Goal: Information Seeking & Learning: Check status

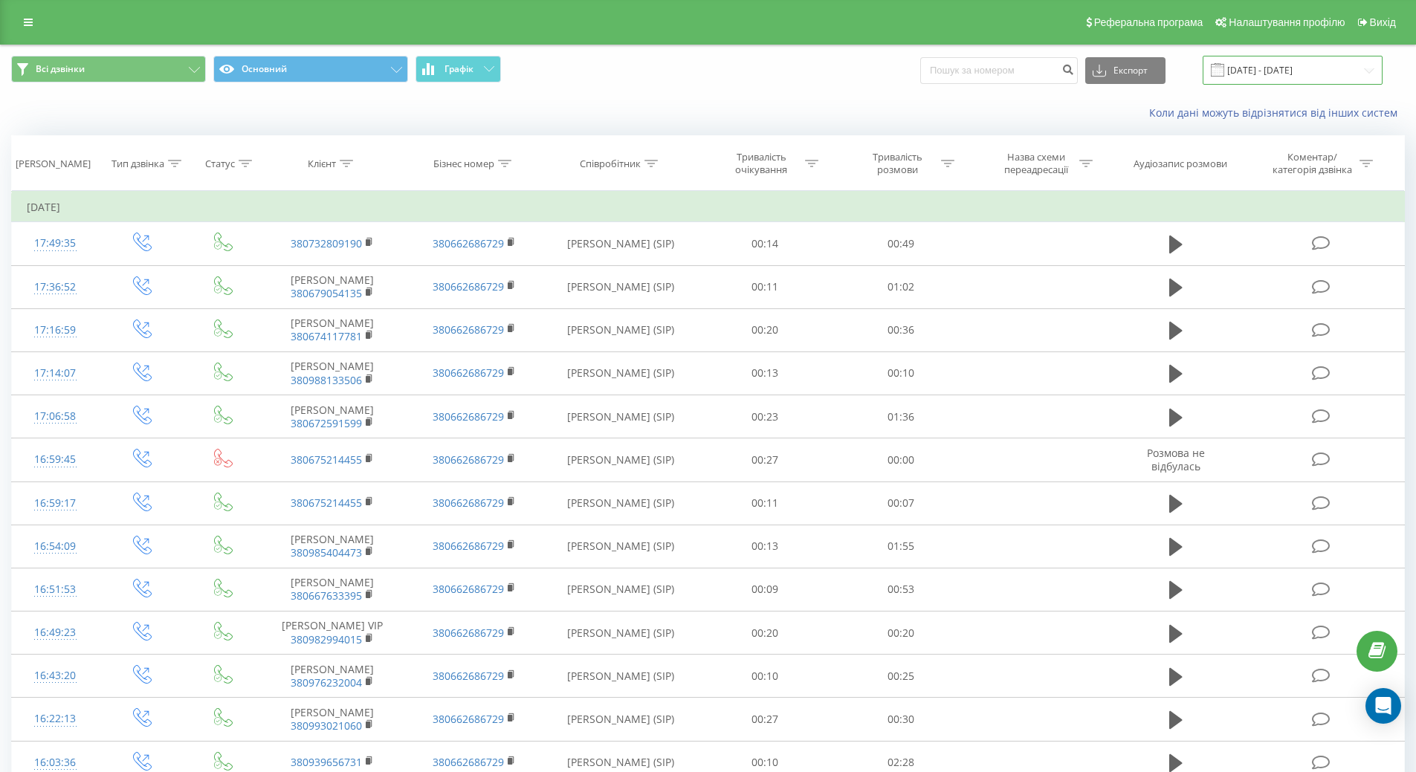
click at [1270, 65] on input "[DATE] - [DATE]" at bounding box center [1293, 70] width 180 height 29
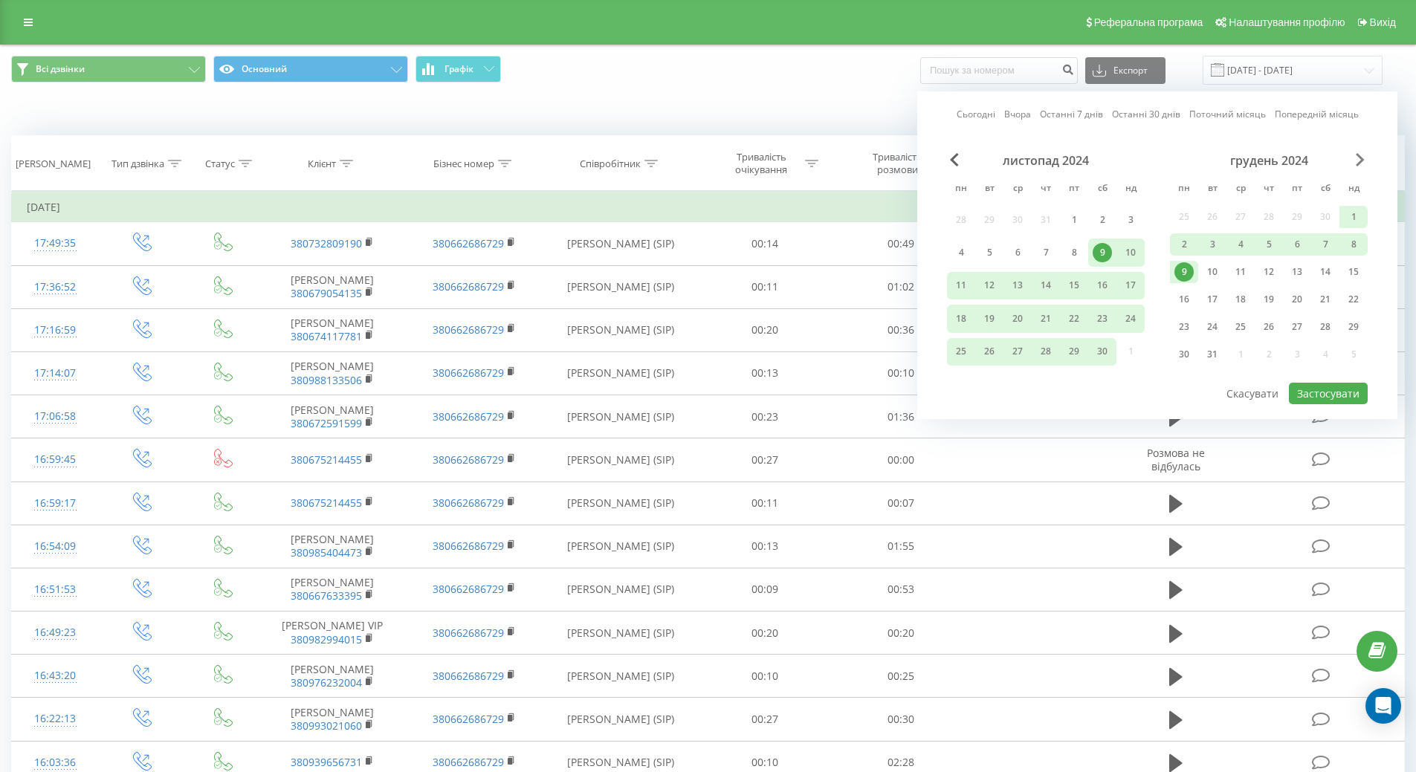
click at [1357, 156] on span "Next Month" at bounding box center [1360, 159] width 9 height 13
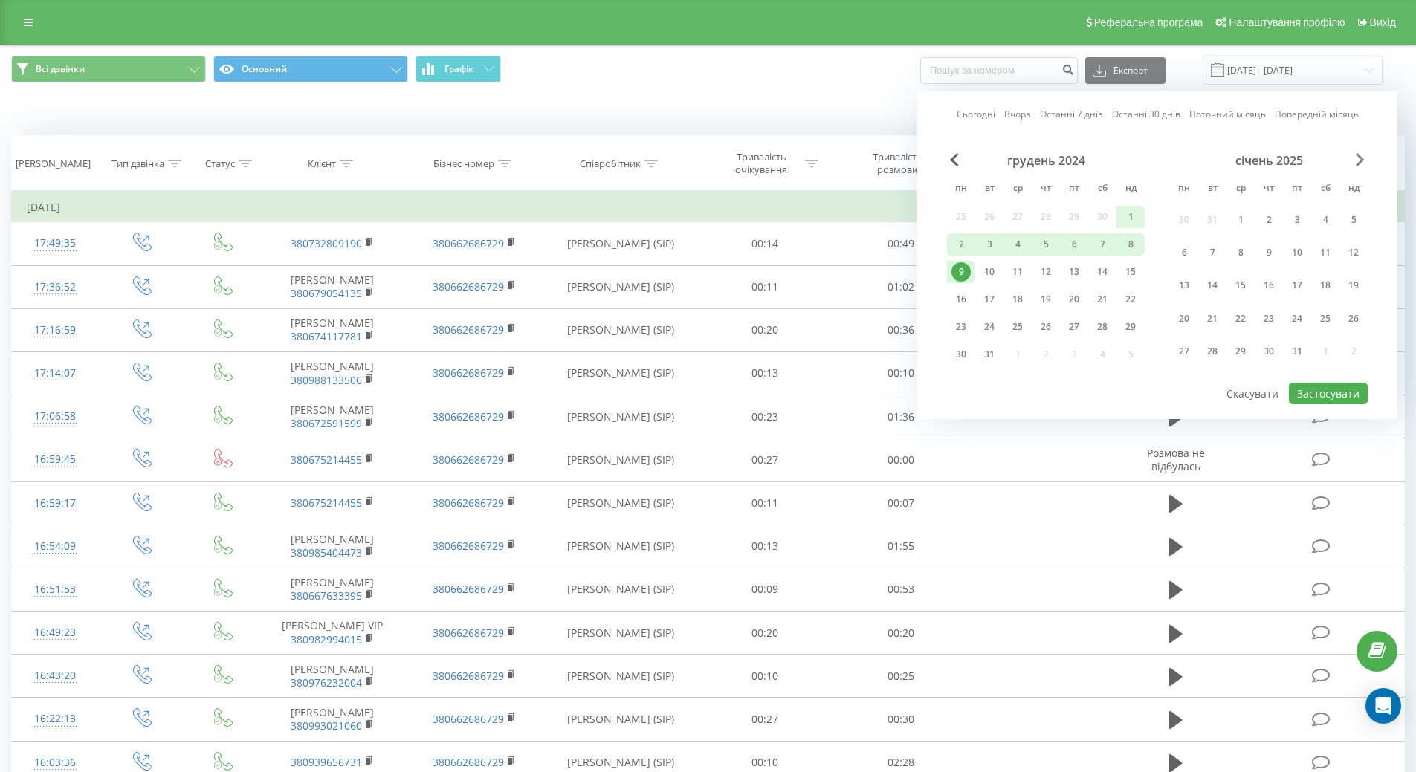
click at [1357, 156] on span "Next Month" at bounding box center [1360, 159] width 9 height 13
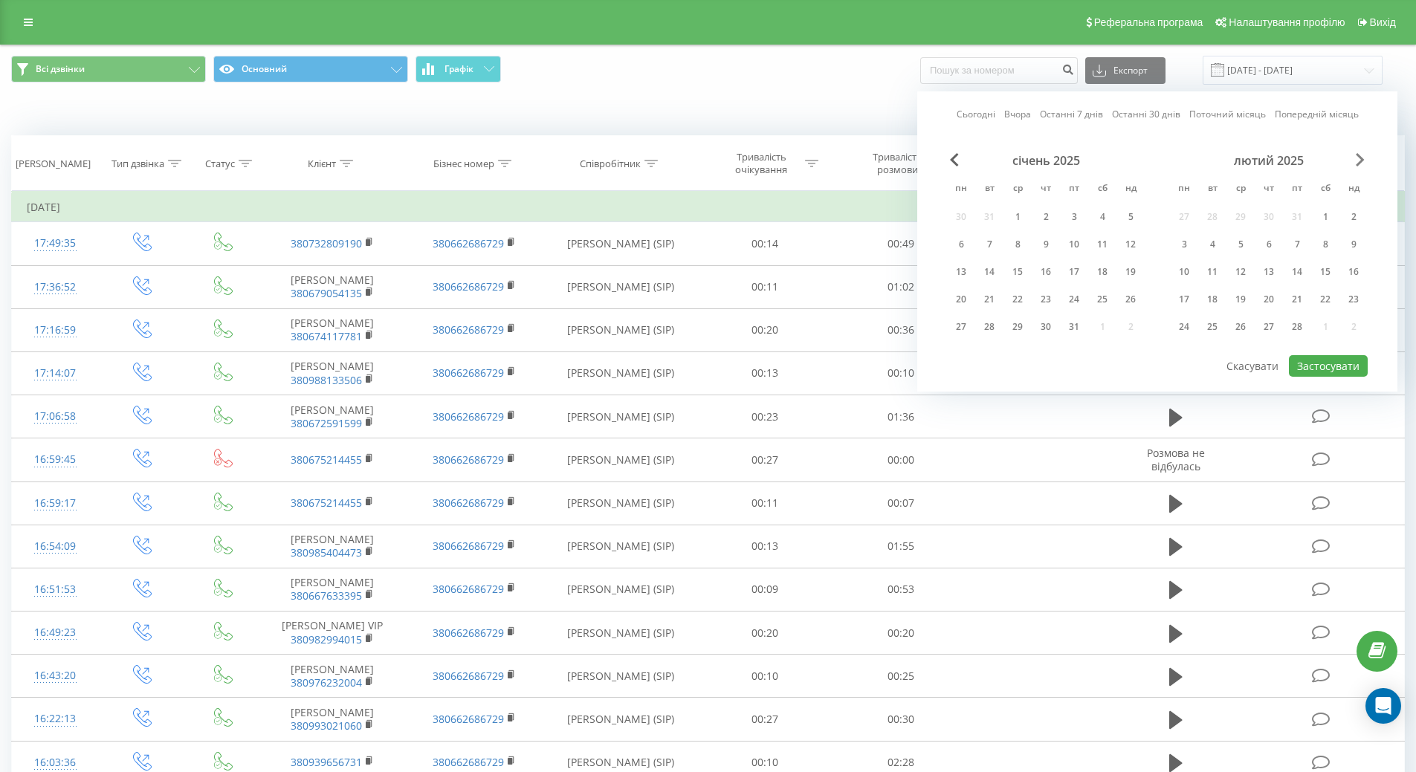
click at [1357, 156] on span "Next Month" at bounding box center [1360, 159] width 9 height 13
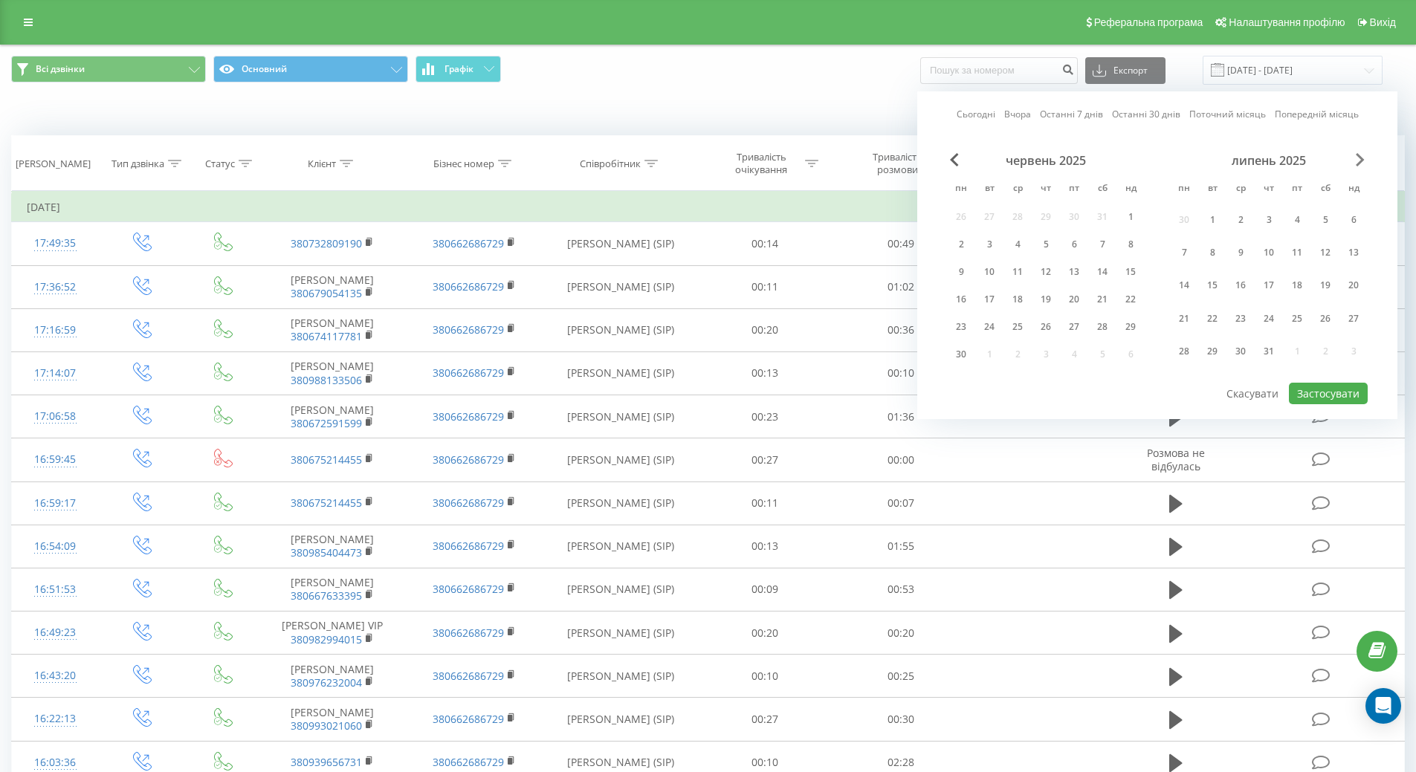
click at [1357, 156] on span "Next Month" at bounding box center [1360, 159] width 9 height 13
click at [1245, 300] on div "20" at bounding box center [1240, 299] width 19 height 19
click at [1324, 372] on button "Застосувати" at bounding box center [1328, 366] width 79 height 22
type input "[DATE] - [DATE]"
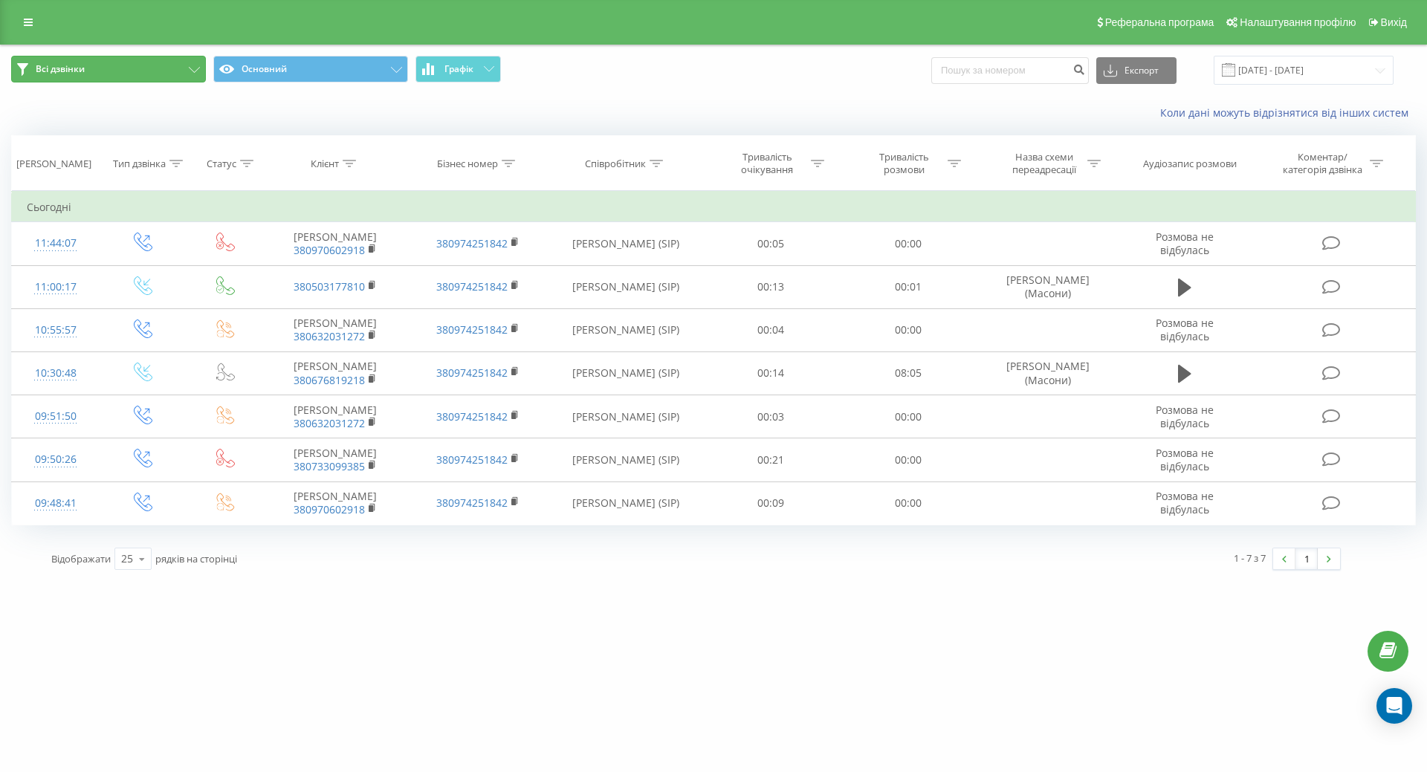
click at [87, 71] on button "Всі дзвінки" at bounding box center [108, 69] width 195 height 27
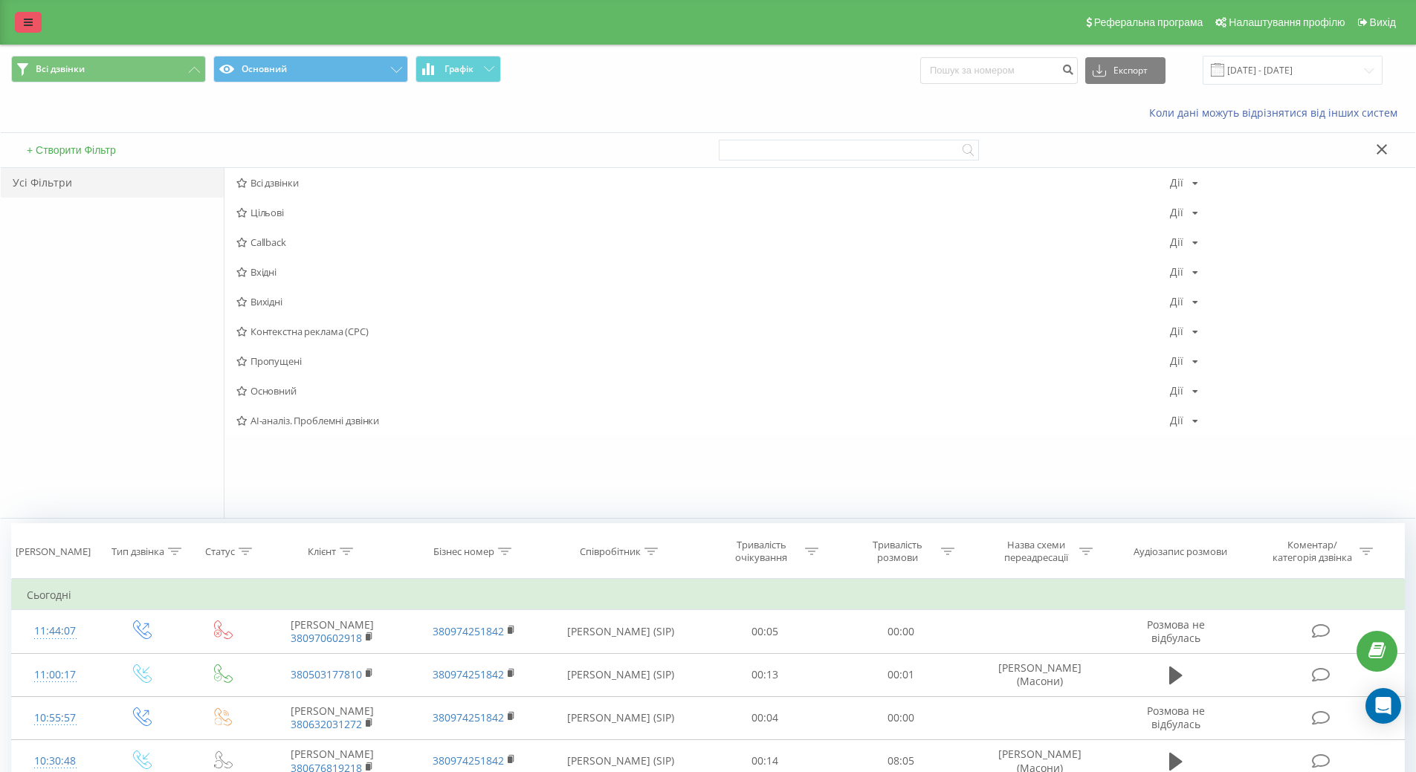
click at [27, 18] on icon at bounding box center [28, 22] width 9 height 10
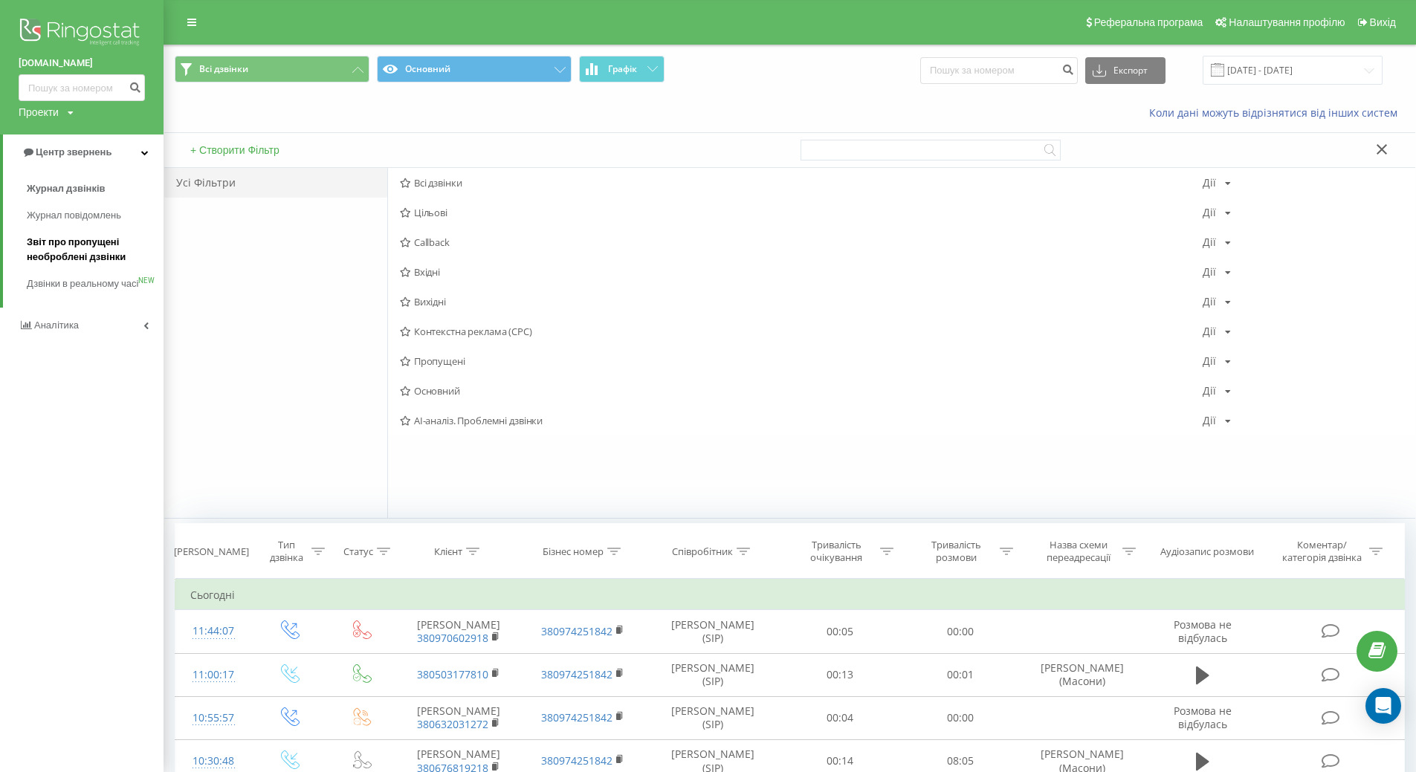
click at [57, 245] on span "Звіт про пропущені необроблені дзвінки" at bounding box center [91, 250] width 129 height 30
click at [58, 259] on span "Звіт про пропущені необроблені дзвінки" at bounding box center [91, 250] width 129 height 30
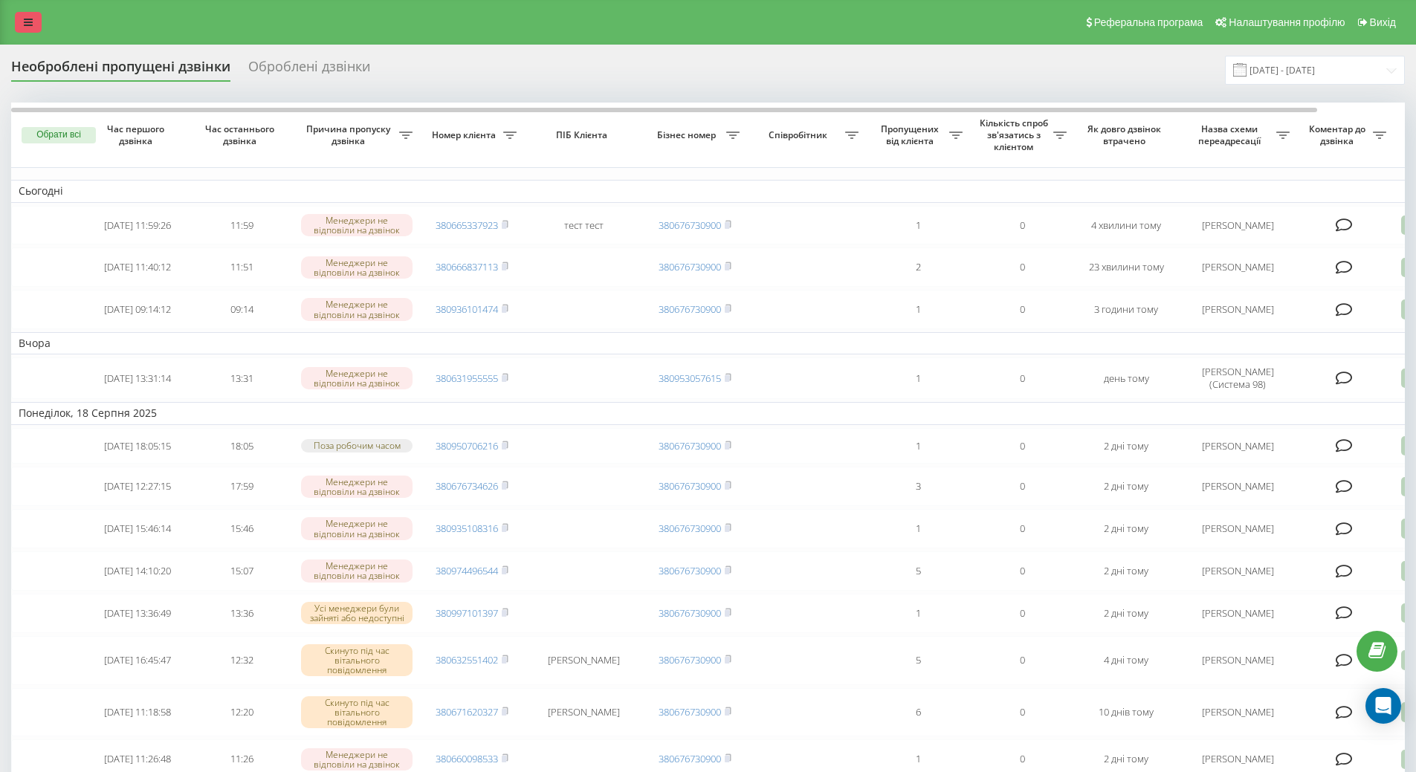
click at [23, 19] on link at bounding box center [28, 22] width 27 height 21
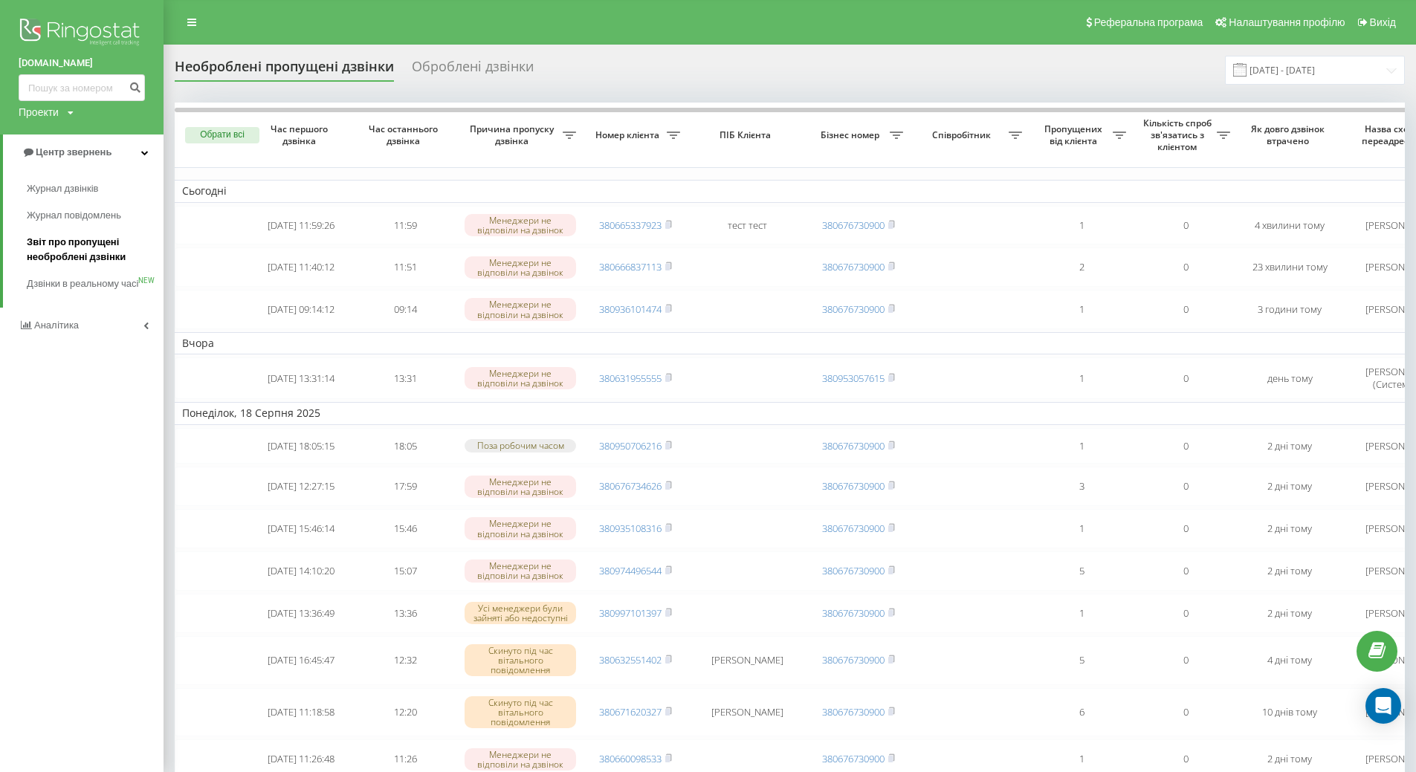
click at [49, 250] on span "Звіт про пропущені необроблені дзвінки" at bounding box center [91, 250] width 129 height 30
